Goal: Task Accomplishment & Management: Manage account settings

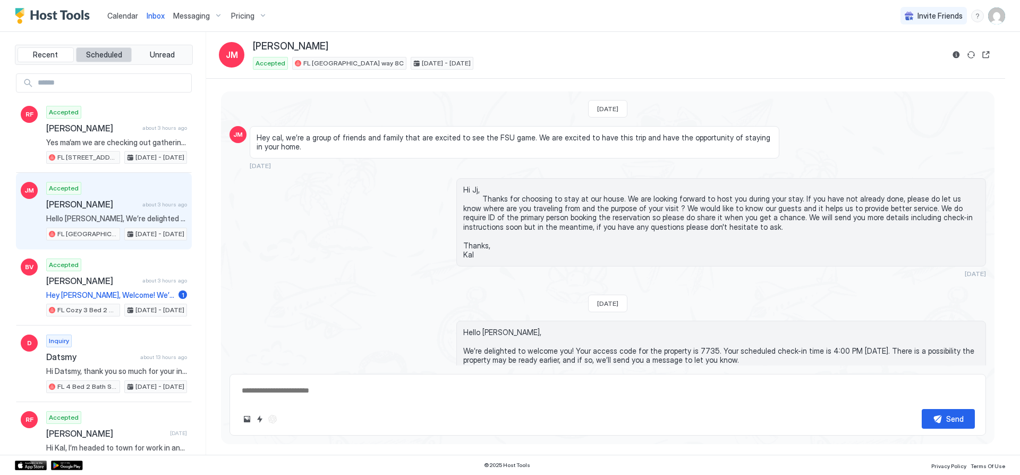
scroll to position [85, 0]
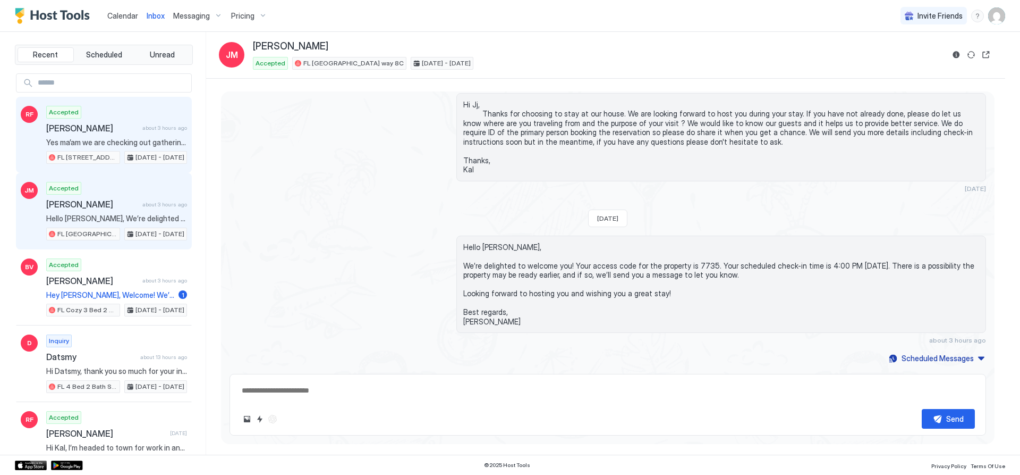
click at [88, 128] on span "[PERSON_NAME]" at bounding box center [92, 128] width 92 height 11
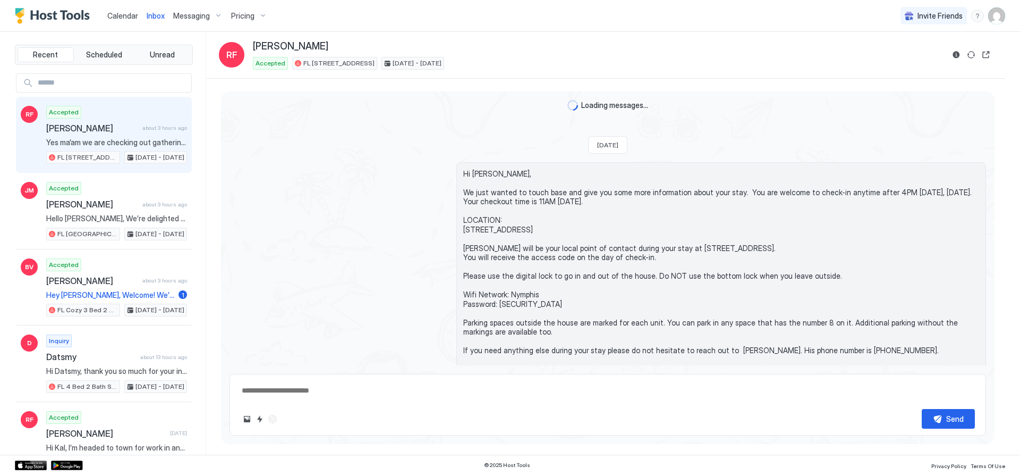
scroll to position [771, 0]
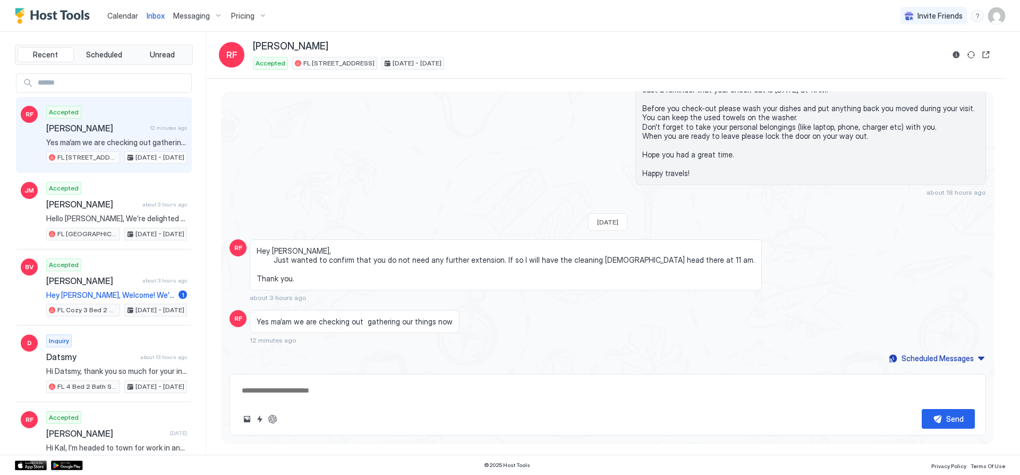
click at [393, 401] on div "Send" at bounding box center [608, 405] width 757 height 62
click at [275, 391] on textarea at bounding box center [608, 391] width 734 height 20
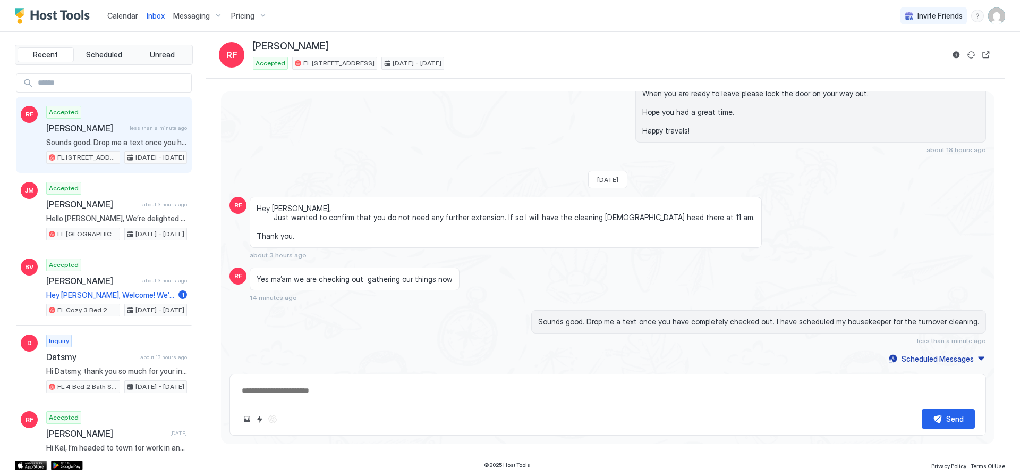
click at [117, 15] on span "Calendar" at bounding box center [122, 15] width 31 height 9
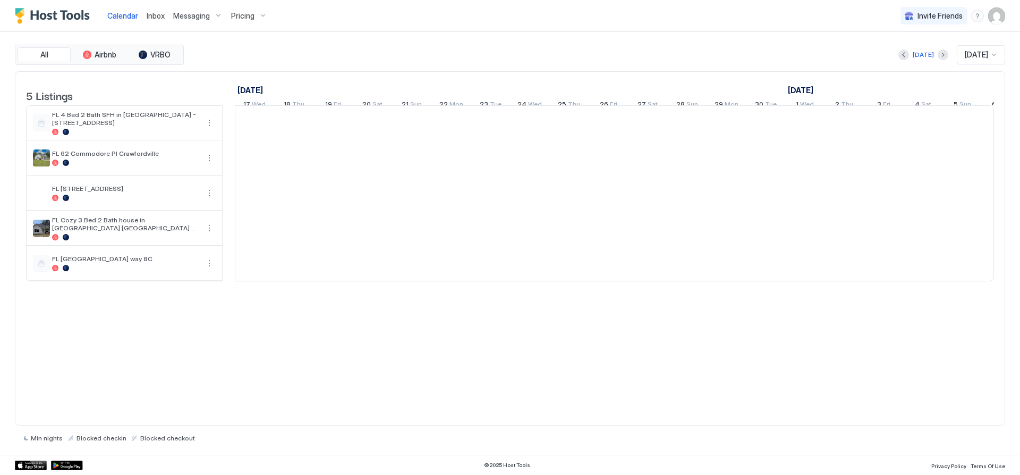
scroll to position [0, 590]
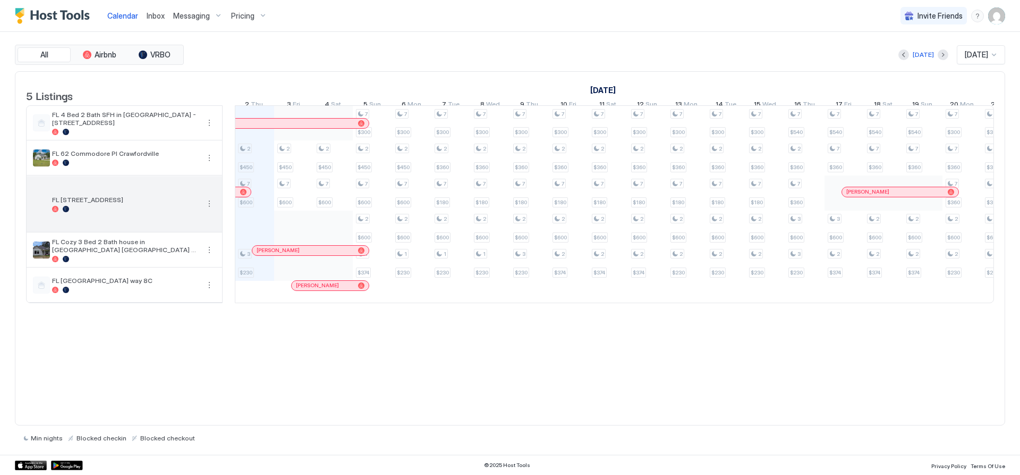
click at [100, 223] on div "FL [STREET_ADDRESS]" at bounding box center [125, 204] width 196 height 56
click at [111, 224] on div "FL [STREET_ADDRESS]" at bounding box center [125, 204] width 196 height 56
click at [215, 210] on button "More options" at bounding box center [209, 203] width 13 height 13
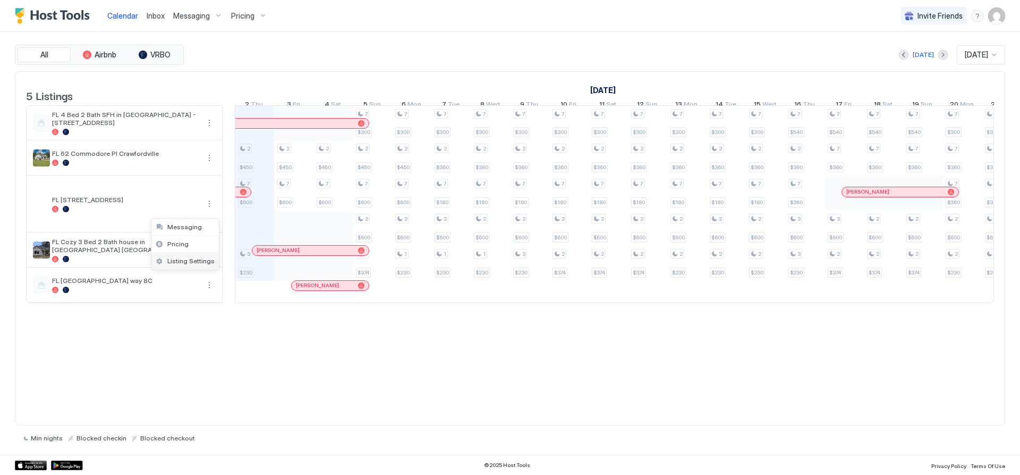
click at [184, 263] on span "Listing Settings" at bounding box center [190, 261] width 47 height 8
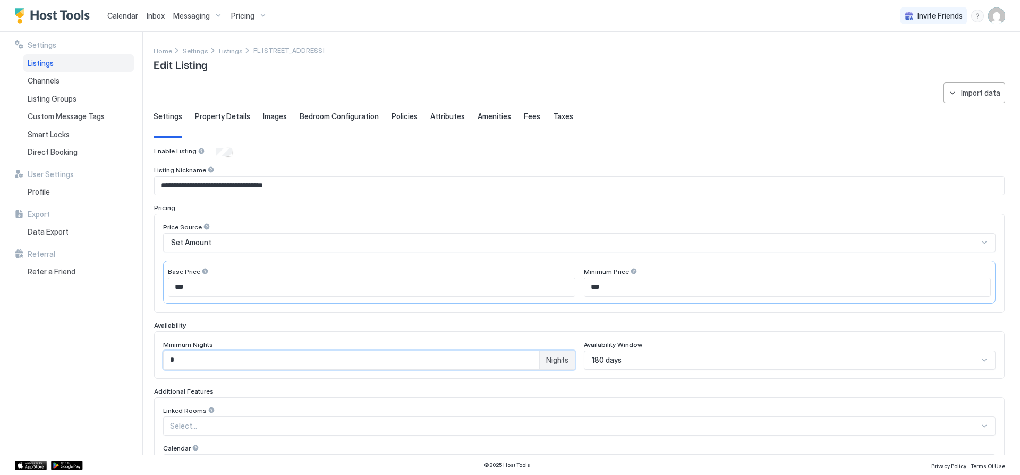
drag, startPoint x: 185, startPoint y: 361, endPoint x: 122, endPoint y: 366, distance: 62.9
click at [122, 366] on div "**********" at bounding box center [510, 243] width 1020 height 423
click at [46, 357] on div "Settings Listings Channels Listing Groups Custom Message Tags Smart Locks Direc…" at bounding box center [79, 243] width 128 height 423
drag, startPoint x: 185, startPoint y: 357, endPoint x: 143, endPoint y: 357, distance: 42.5
click at [143, 357] on div "**********" at bounding box center [510, 243] width 1020 height 423
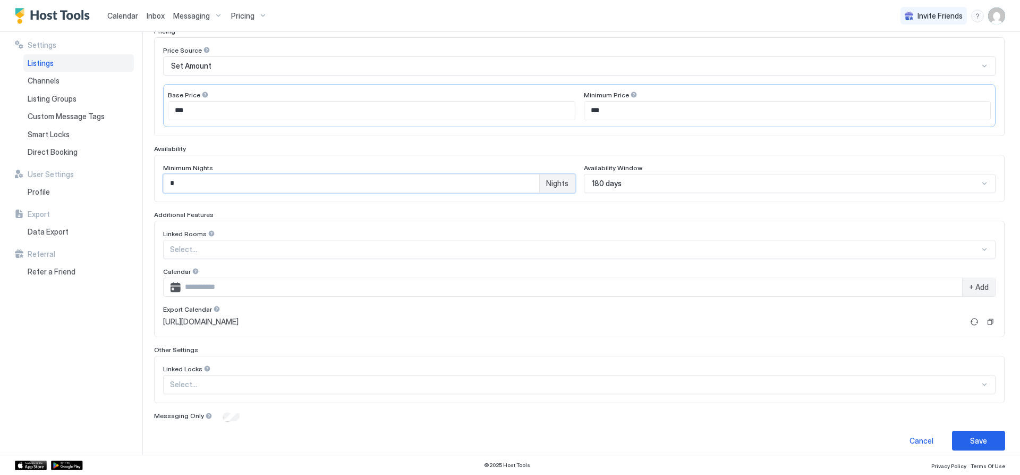
scroll to position [185, 0]
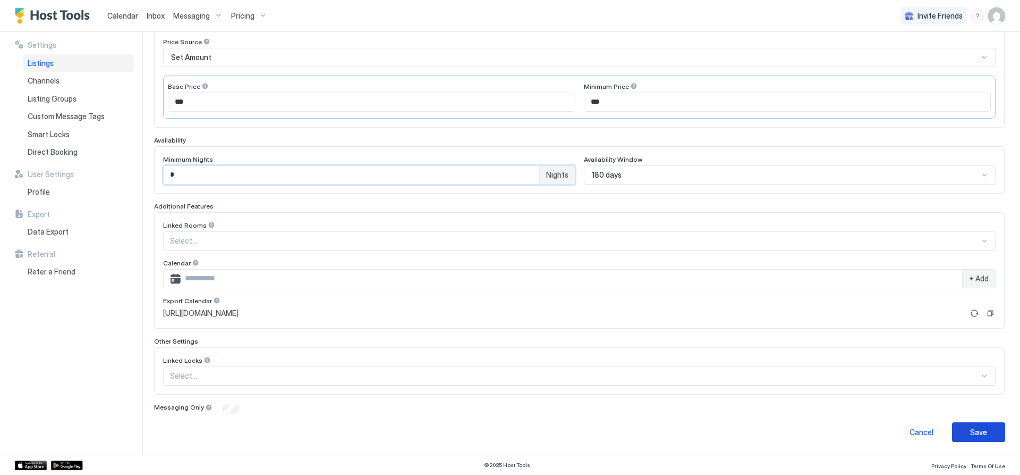
type input "*"
click at [959, 432] on button "Save" at bounding box center [978, 432] width 53 height 20
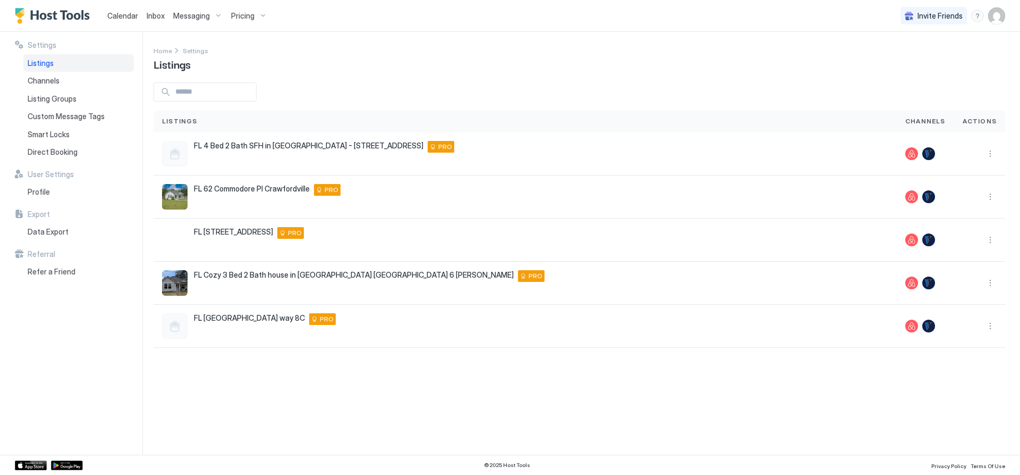
click at [133, 19] on span "Calendar" at bounding box center [122, 15] width 31 height 9
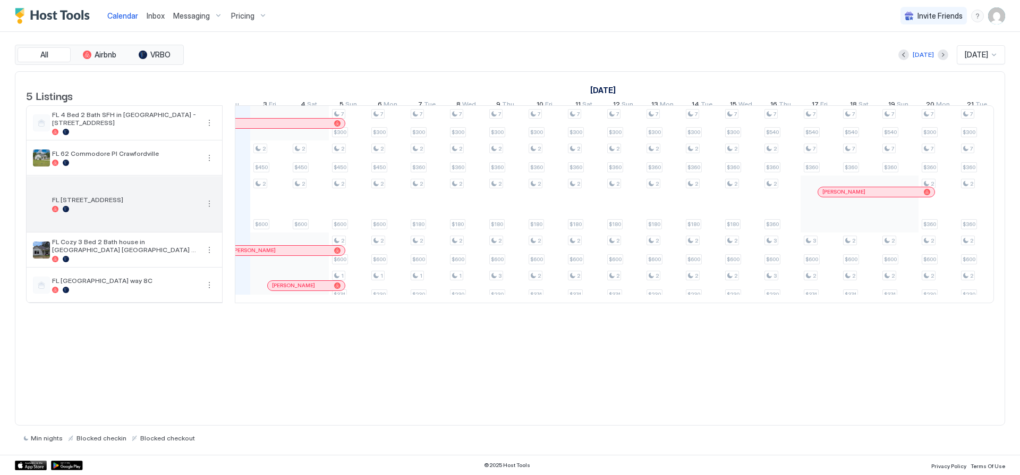
click at [153, 212] on div at bounding box center [125, 209] width 147 height 6
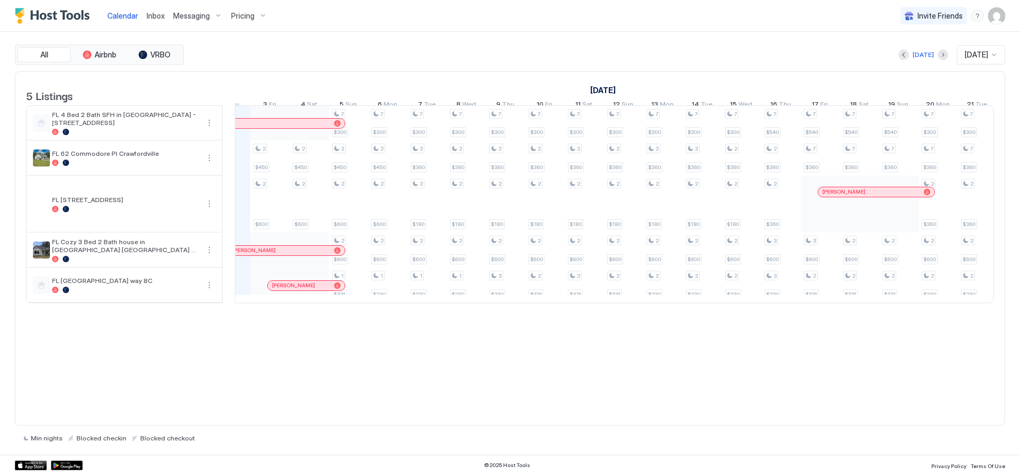
click at [261, 16] on div "Pricing" at bounding box center [249, 16] width 45 height 18
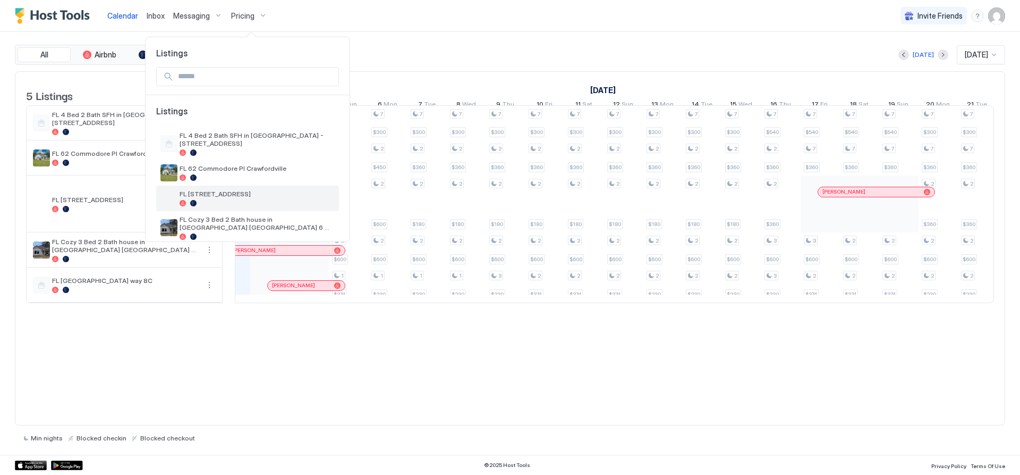
click at [231, 205] on div at bounding box center [257, 203] width 155 height 6
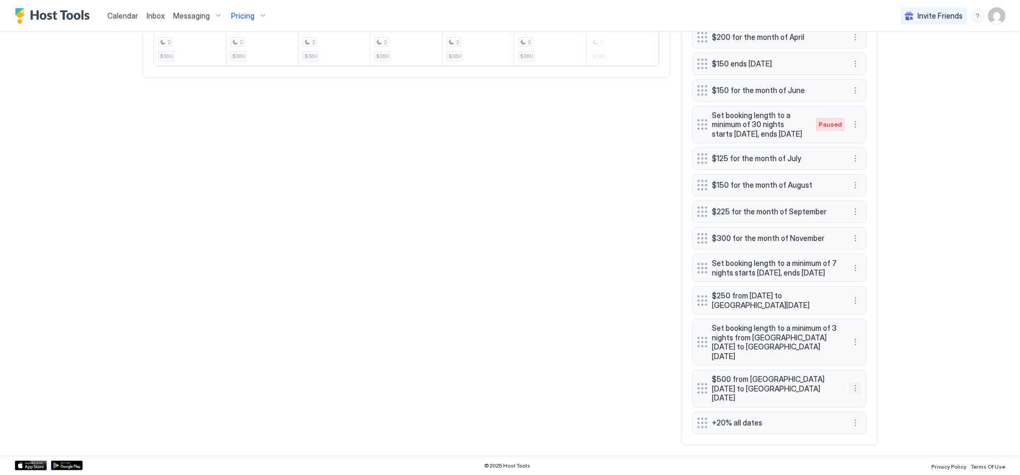
click at [850, 392] on button "More options" at bounding box center [855, 388] width 13 height 13
click at [856, 404] on div "Edit" at bounding box center [861, 408] width 23 height 8
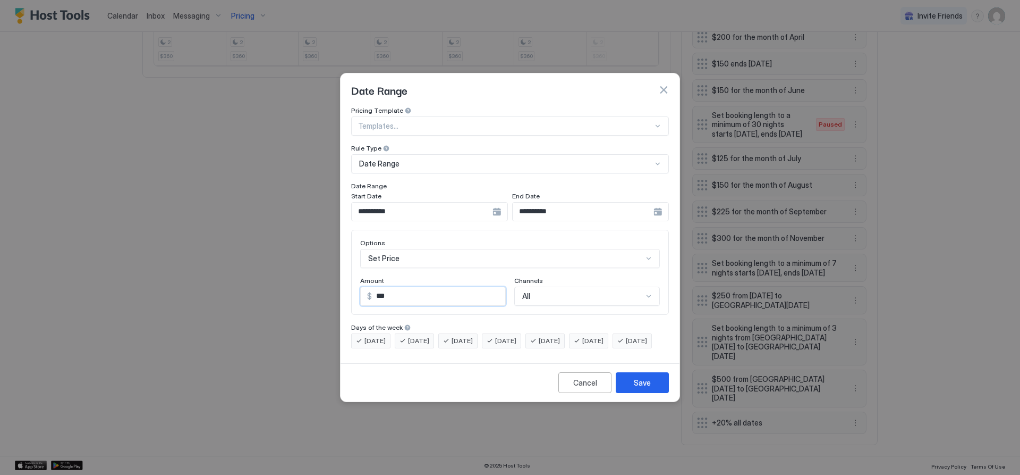
drag, startPoint x: 396, startPoint y: 288, endPoint x: 374, endPoint y: 288, distance: 22.3
click at [374, 288] on input "***" at bounding box center [438, 296] width 133 height 18
type input "***"
click at [651, 393] on button "Save" at bounding box center [642, 382] width 53 height 21
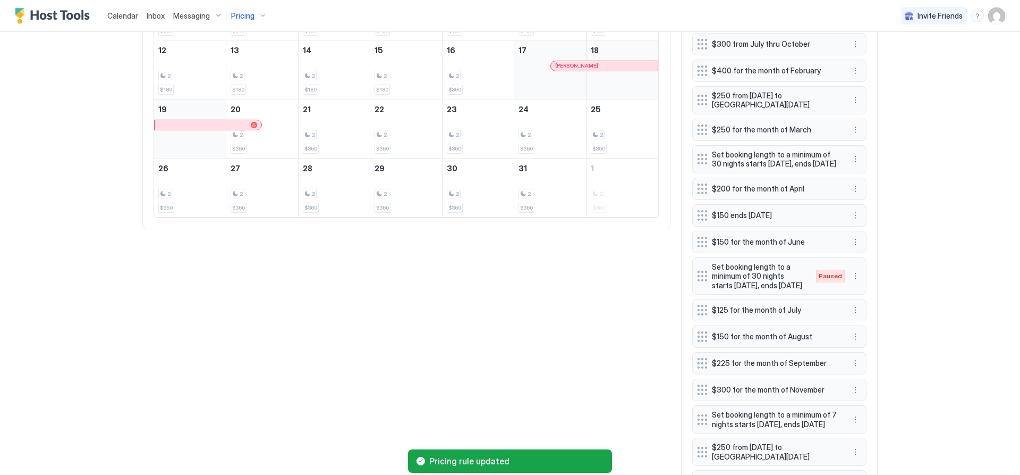
scroll to position [493, 0]
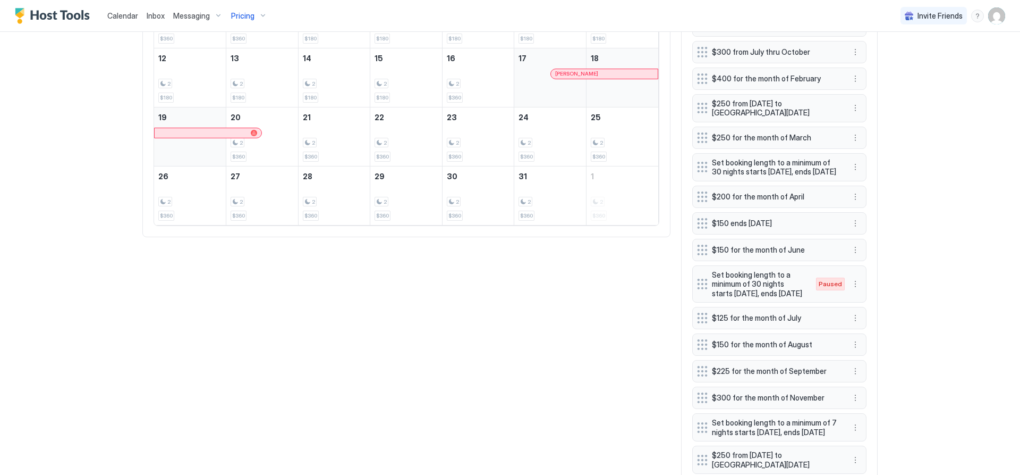
click at [124, 15] on span "Calendar" at bounding box center [122, 15] width 31 height 9
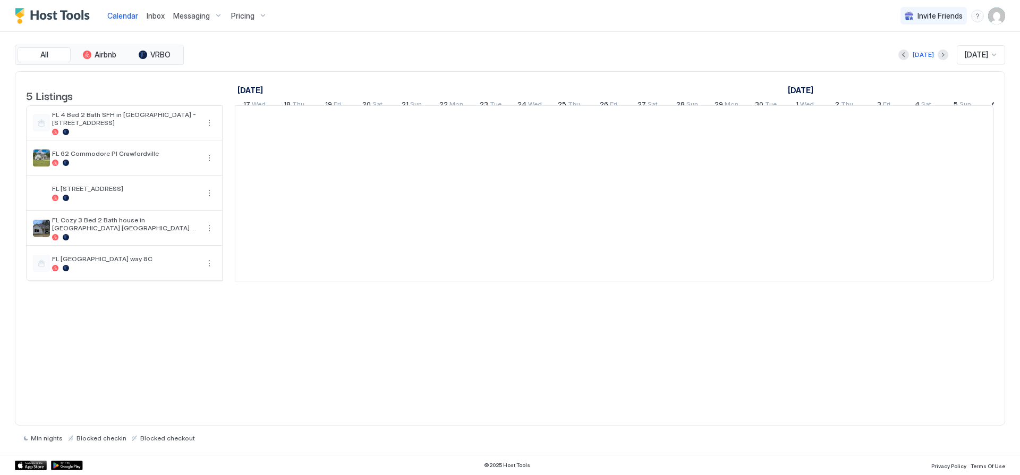
scroll to position [0, 590]
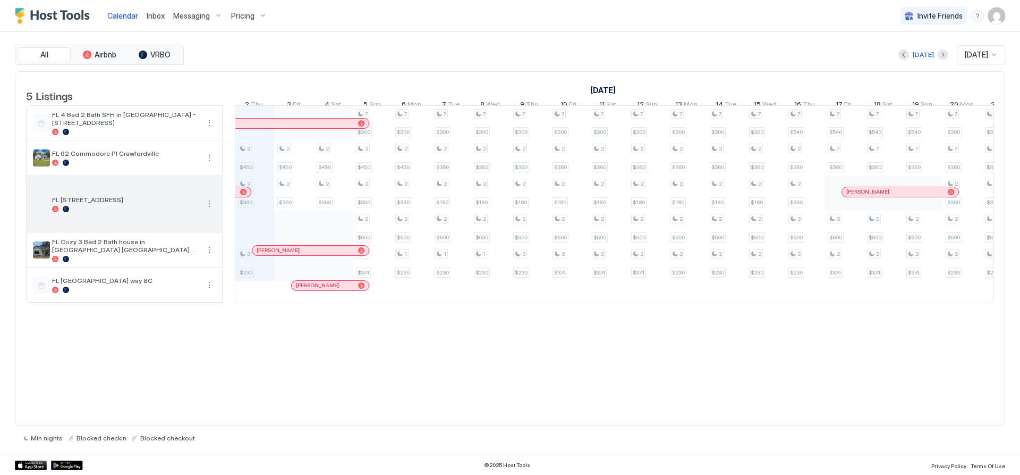
click at [129, 204] on span "FL [STREET_ADDRESS]" at bounding box center [125, 200] width 147 height 8
click at [136, 204] on span "FL [STREET_ADDRESS]" at bounding box center [125, 200] width 147 height 8
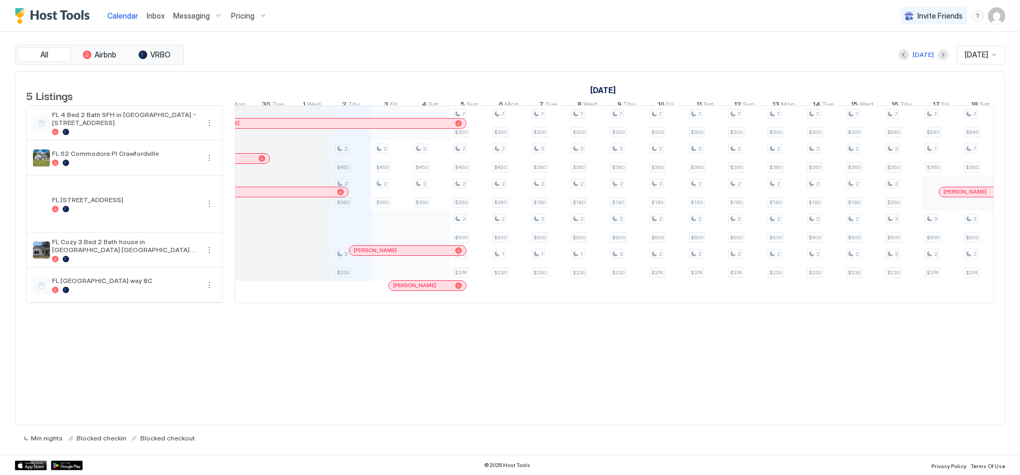
scroll to position [0, 488]
click at [251, 14] on span "Pricing" at bounding box center [242, 16] width 23 height 10
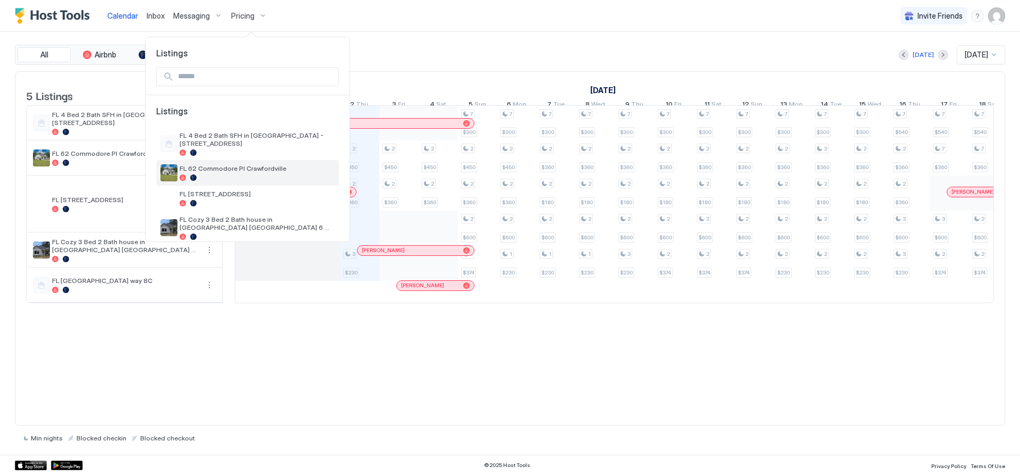
click at [254, 167] on span "FL 62 Commodore Pl Crawfordville" at bounding box center [257, 168] width 155 height 8
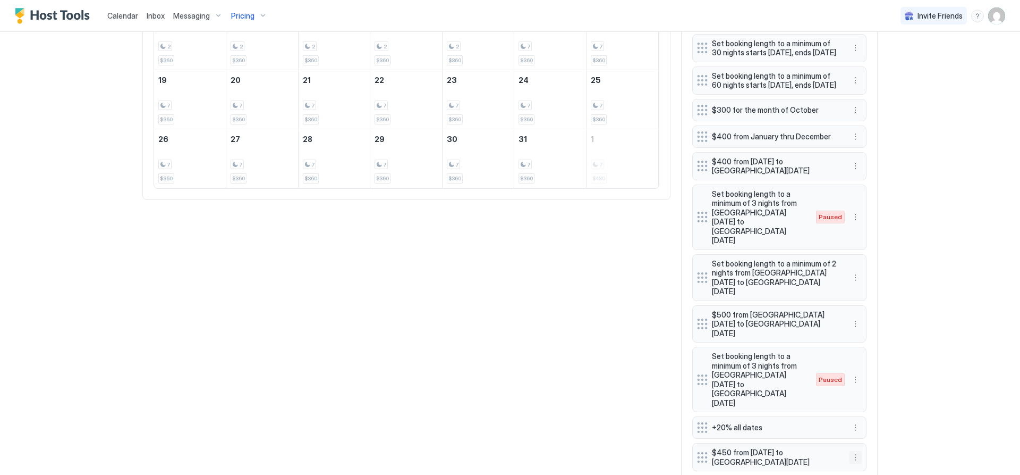
click at [852, 451] on button "More options" at bounding box center [855, 457] width 13 height 13
click at [862, 373] on span "Edit" at bounding box center [868, 370] width 12 height 8
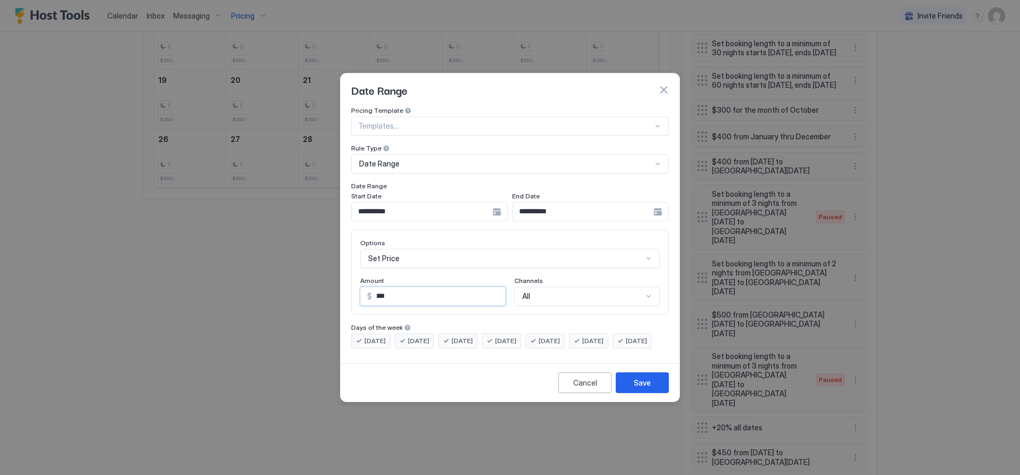
drag, startPoint x: 409, startPoint y: 288, endPoint x: 374, endPoint y: 288, distance: 35.1
click at [374, 288] on input "***" at bounding box center [438, 296] width 133 height 18
type input "***"
click at [439, 401] on div "Cancel Save" at bounding box center [510, 382] width 339 height 38
click at [651, 388] on div "Save" at bounding box center [642, 382] width 17 height 11
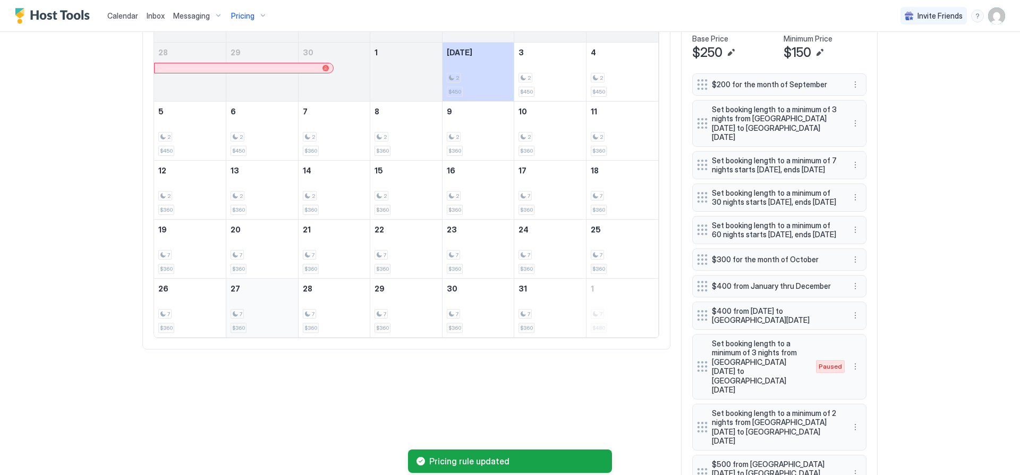
scroll to position [371, 0]
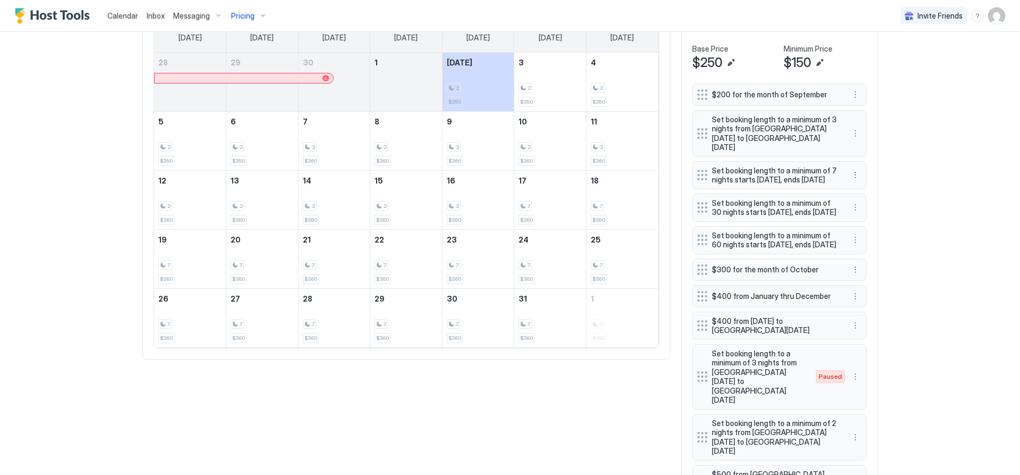
click at [112, 15] on span "Calendar" at bounding box center [122, 15] width 31 height 9
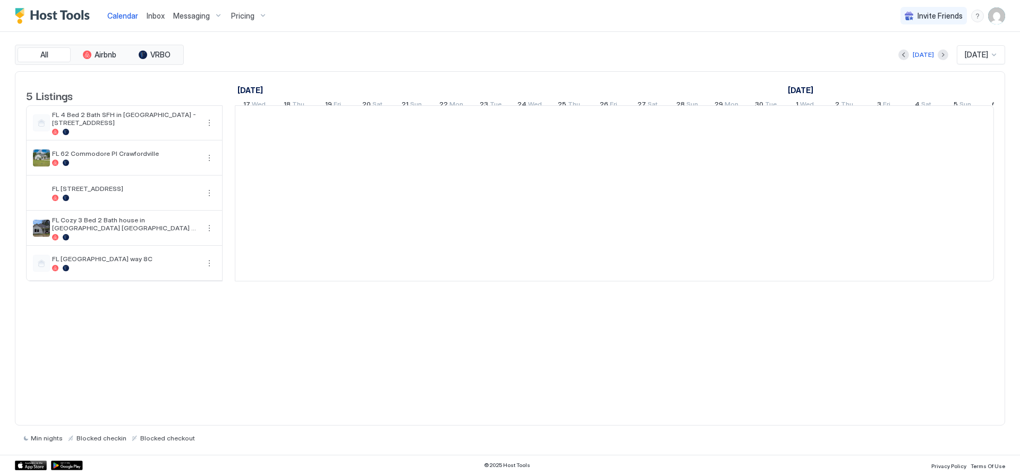
scroll to position [0, 590]
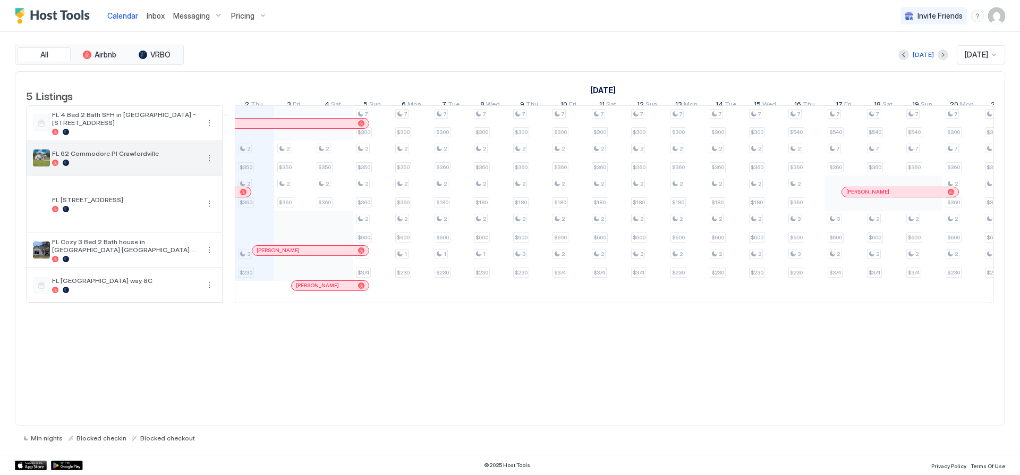
click at [108, 166] on div at bounding box center [125, 162] width 147 height 6
click at [160, 174] on div "FL 62 Commodore Pl Crawfordville" at bounding box center [125, 158] width 196 height 34
click at [237, 15] on span "Pricing" at bounding box center [242, 16] width 23 height 10
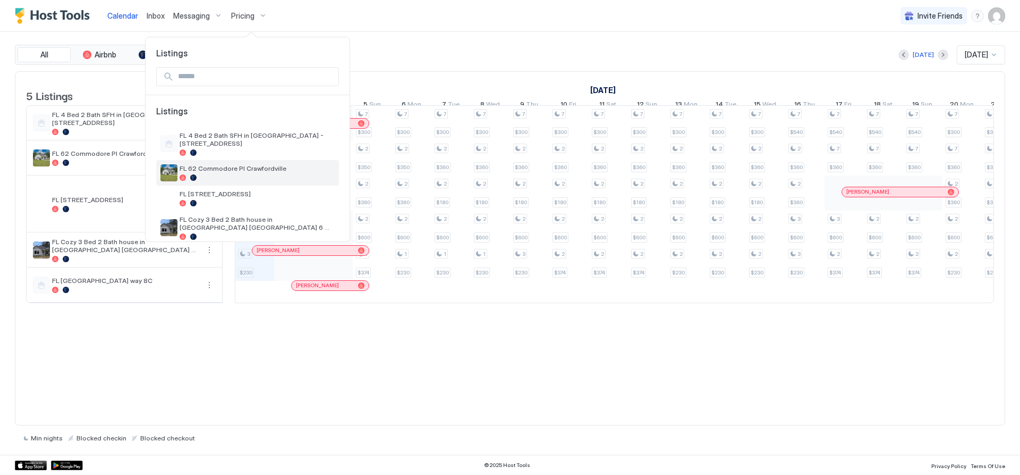
click at [231, 170] on span "FL 62 Commodore Pl Crawfordville" at bounding box center [257, 168] width 155 height 8
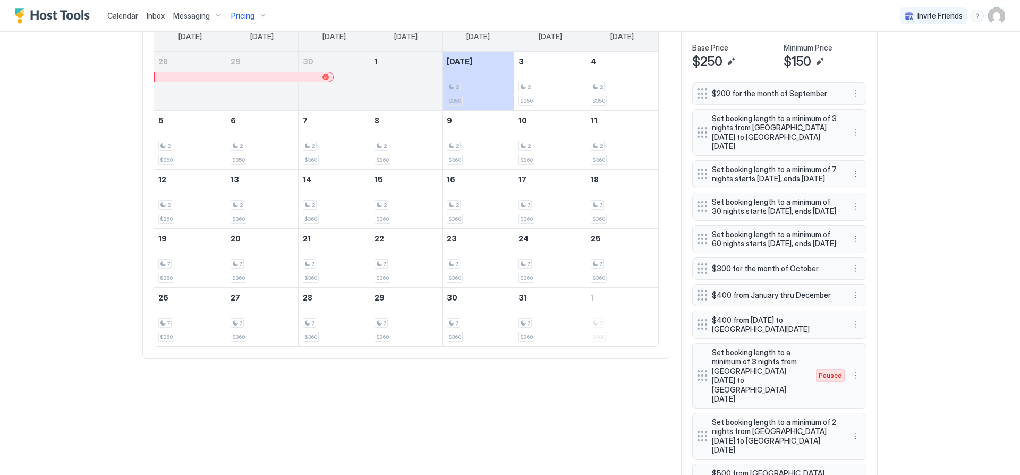
scroll to position [530, 0]
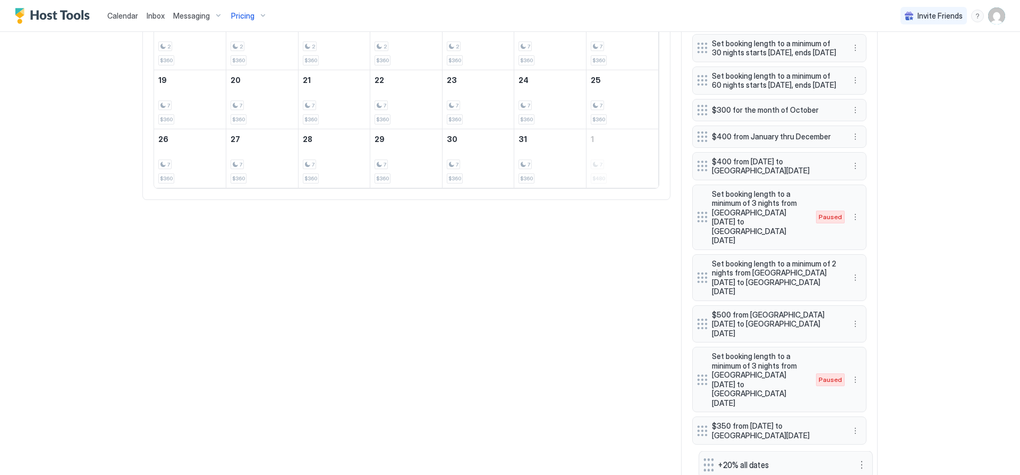
drag, startPoint x: 698, startPoint y: 388, endPoint x: 704, endPoint y: 425, distance: 37.7
click at [404, 400] on div "All Airbnb VRBO [DATE] [DATE] [DATE] [DATE] [DATE] [DATE] [DATE] [DATE] [DATE] …" at bounding box center [510, 154] width 736 height 656
click at [126, 15] on span "Calendar" at bounding box center [122, 15] width 31 height 9
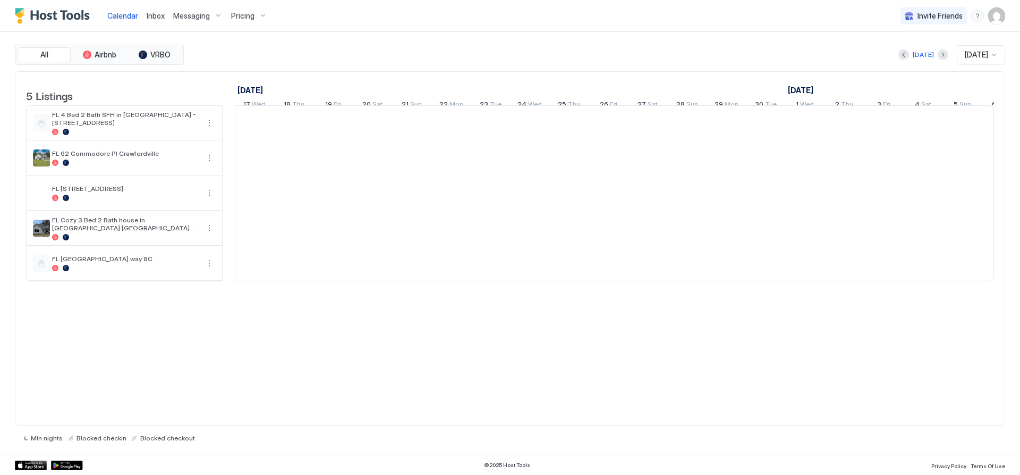
scroll to position [0, 590]
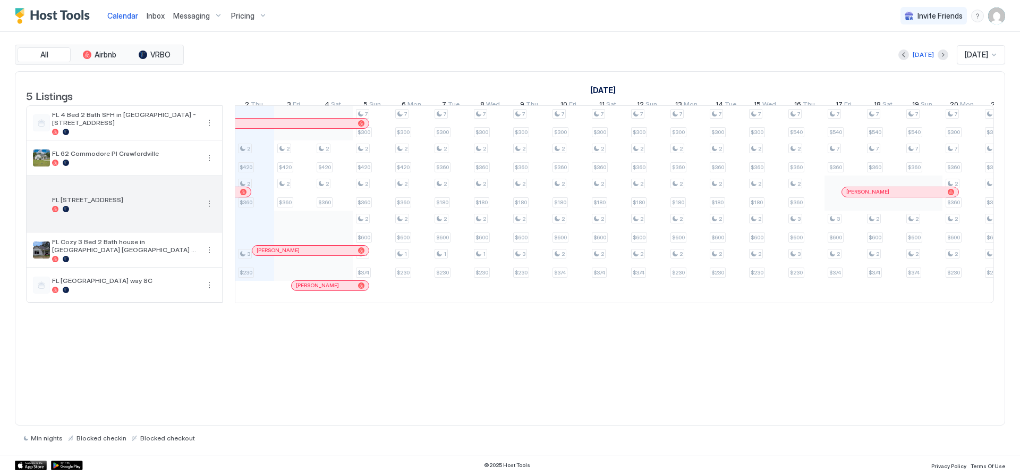
click at [117, 212] on div "FL [STREET_ADDRESS]" at bounding box center [125, 204] width 147 height 16
click at [117, 227] on div "FL [STREET_ADDRESS]" at bounding box center [125, 204] width 196 height 56
click at [159, 204] on span "FL [STREET_ADDRESS]" at bounding box center [125, 200] width 147 height 8
click at [57, 212] on div at bounding box center [55, 209] width 6 height 6
click at [86, 212] on div at bounding box center [125, 209] width 147 height 6
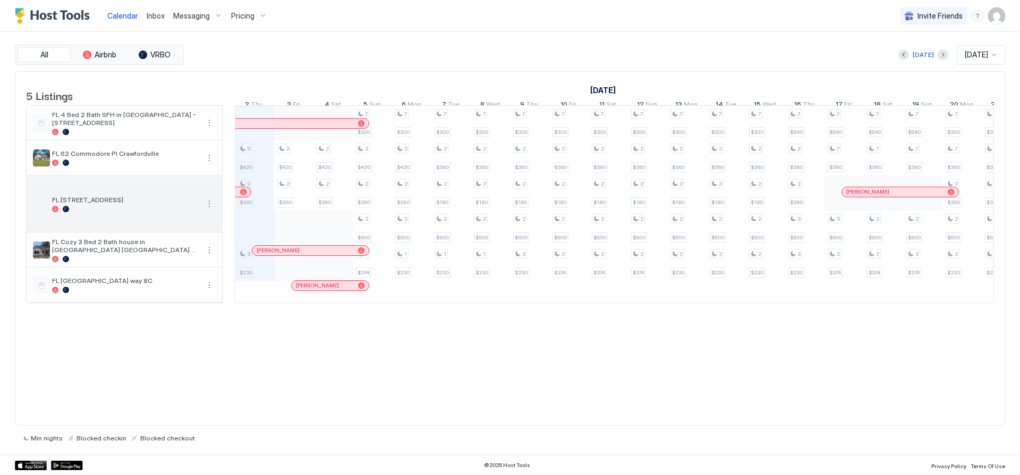
click at [127, 212] on div "FL [STREET_ADDRESS]" at bounding box center [125, 204] width 147 height 16
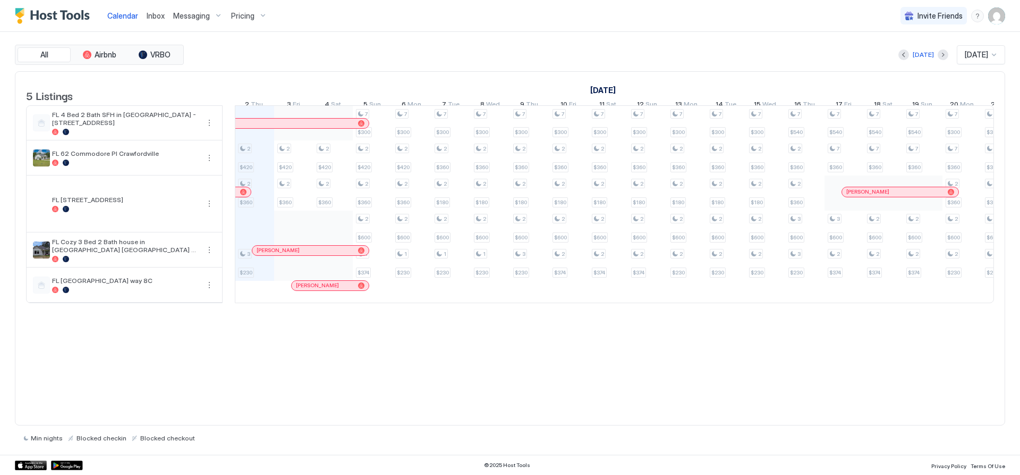
click at [235, 18] on span "Pricing" at bounding box center [242, 16] width 23 height 10
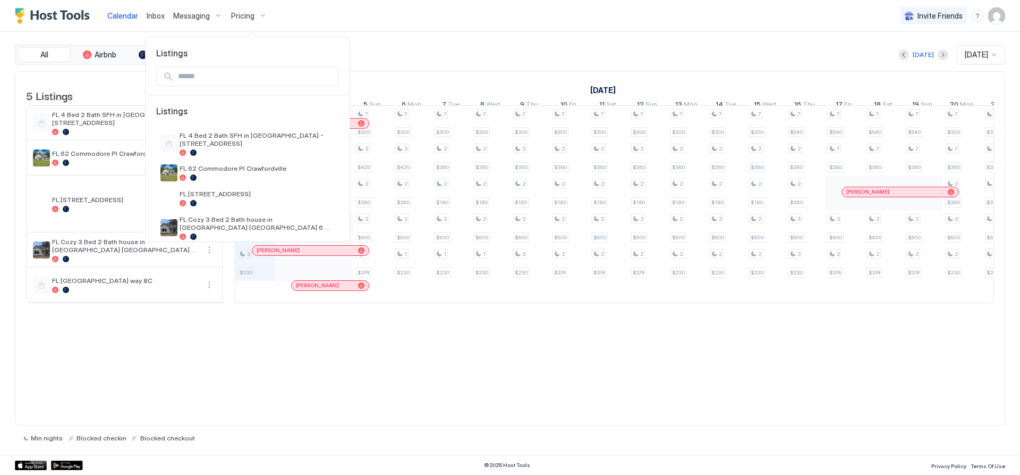
click at [508, 22] on div at bounding box center [510, 237] width 1020 height 475
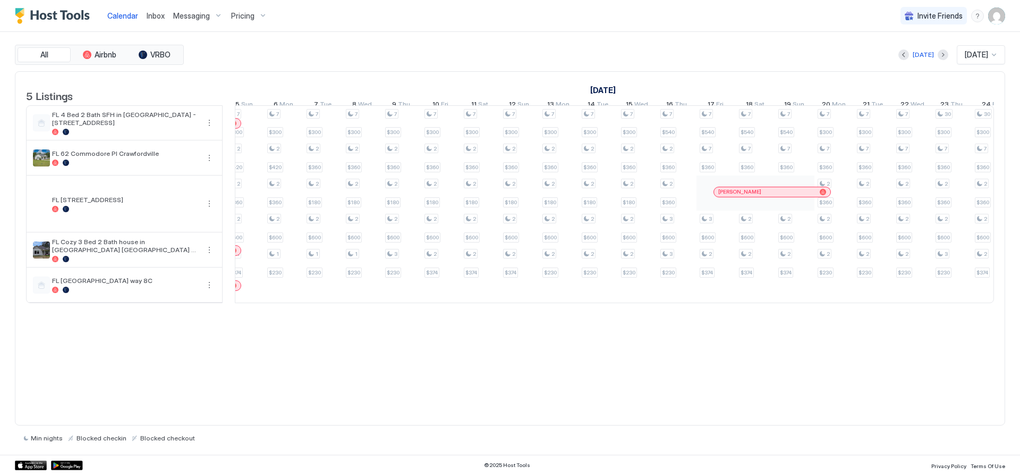
scroll to position [0, 737]
